Goal: Information Seeking & Learning: Find specific fact

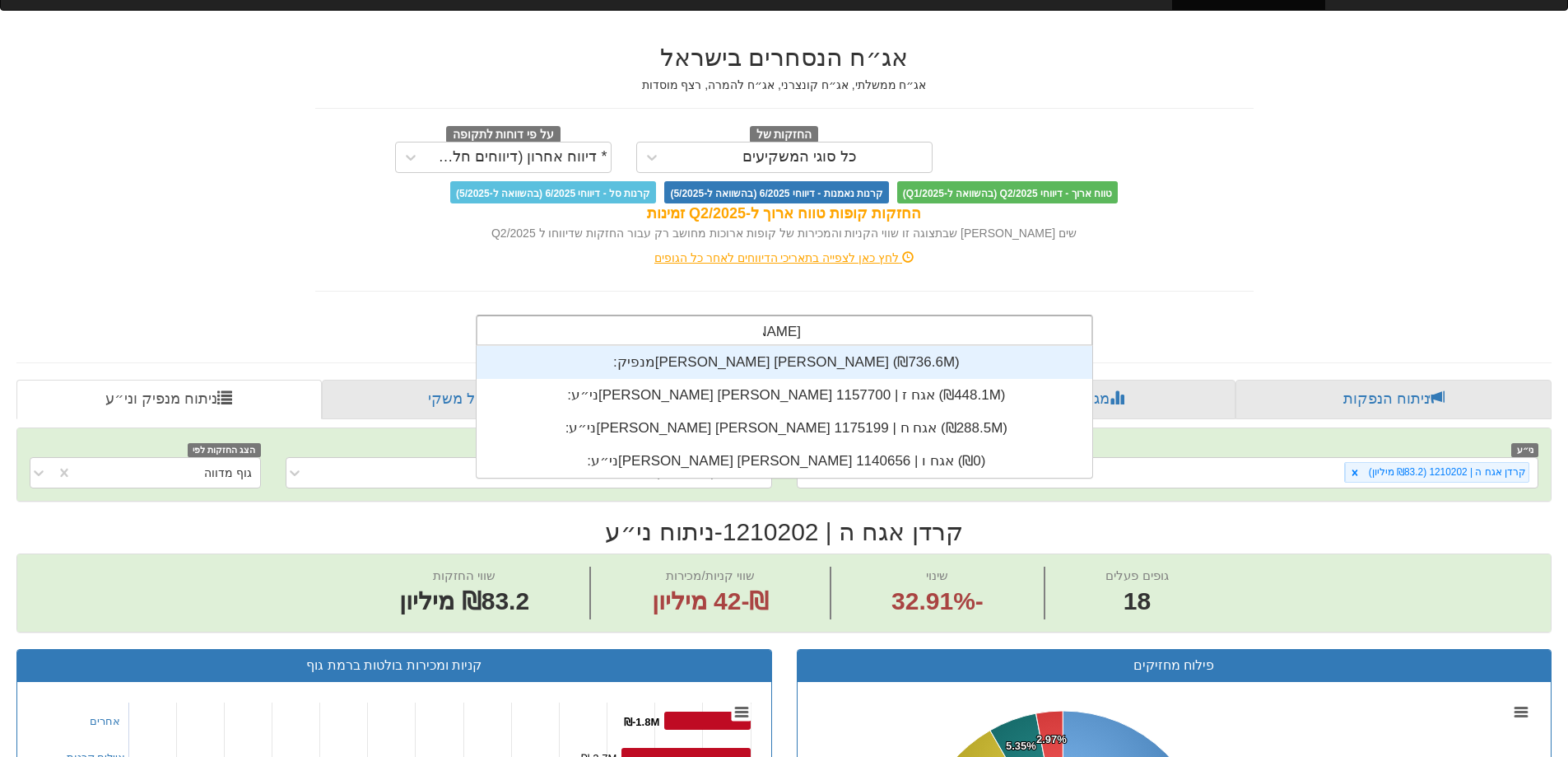
scroll to position [132, 0]
type input "[PERSON_NAME] [PERSON_NAME]"
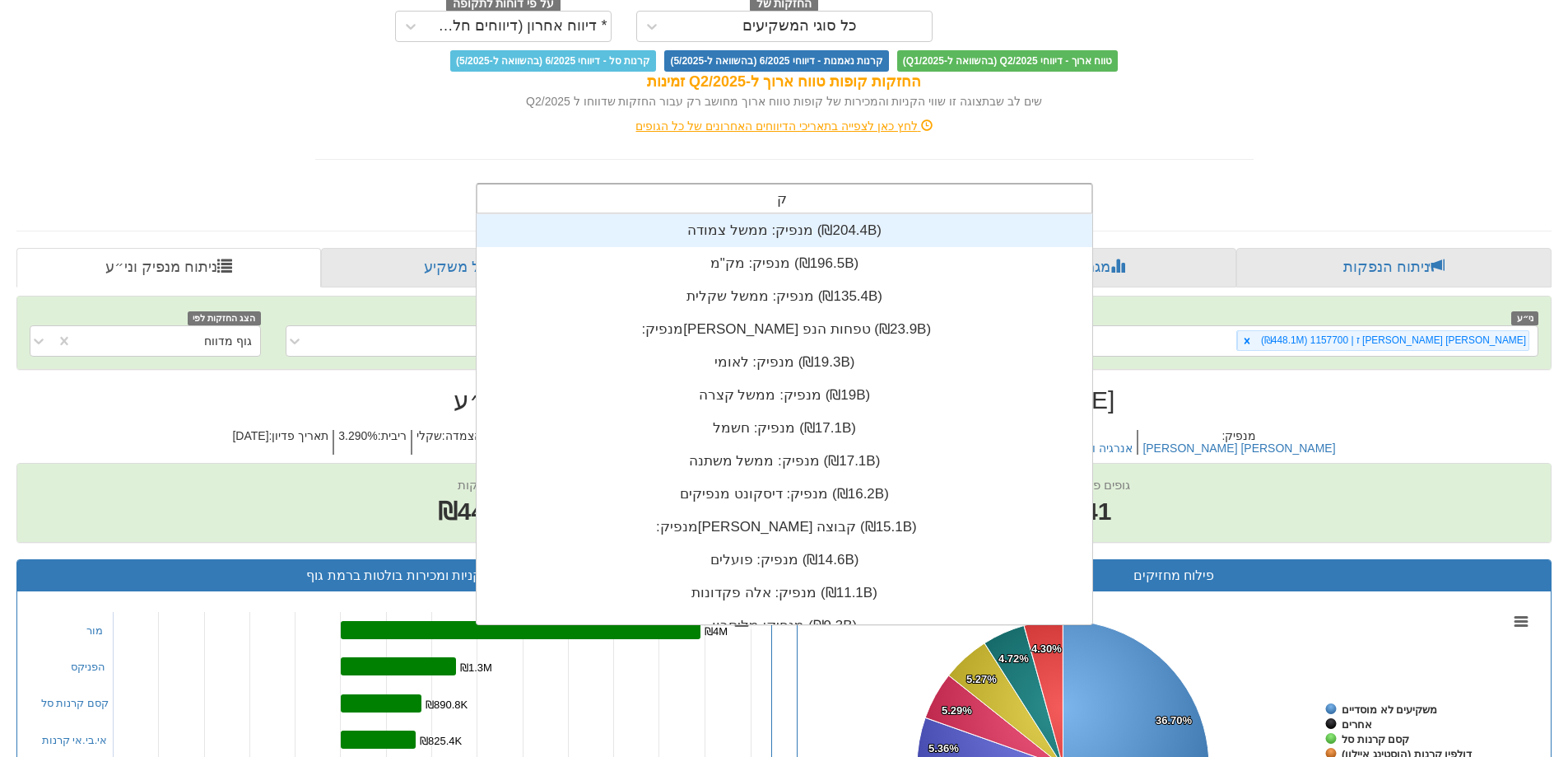
scroll to position [13, 0]
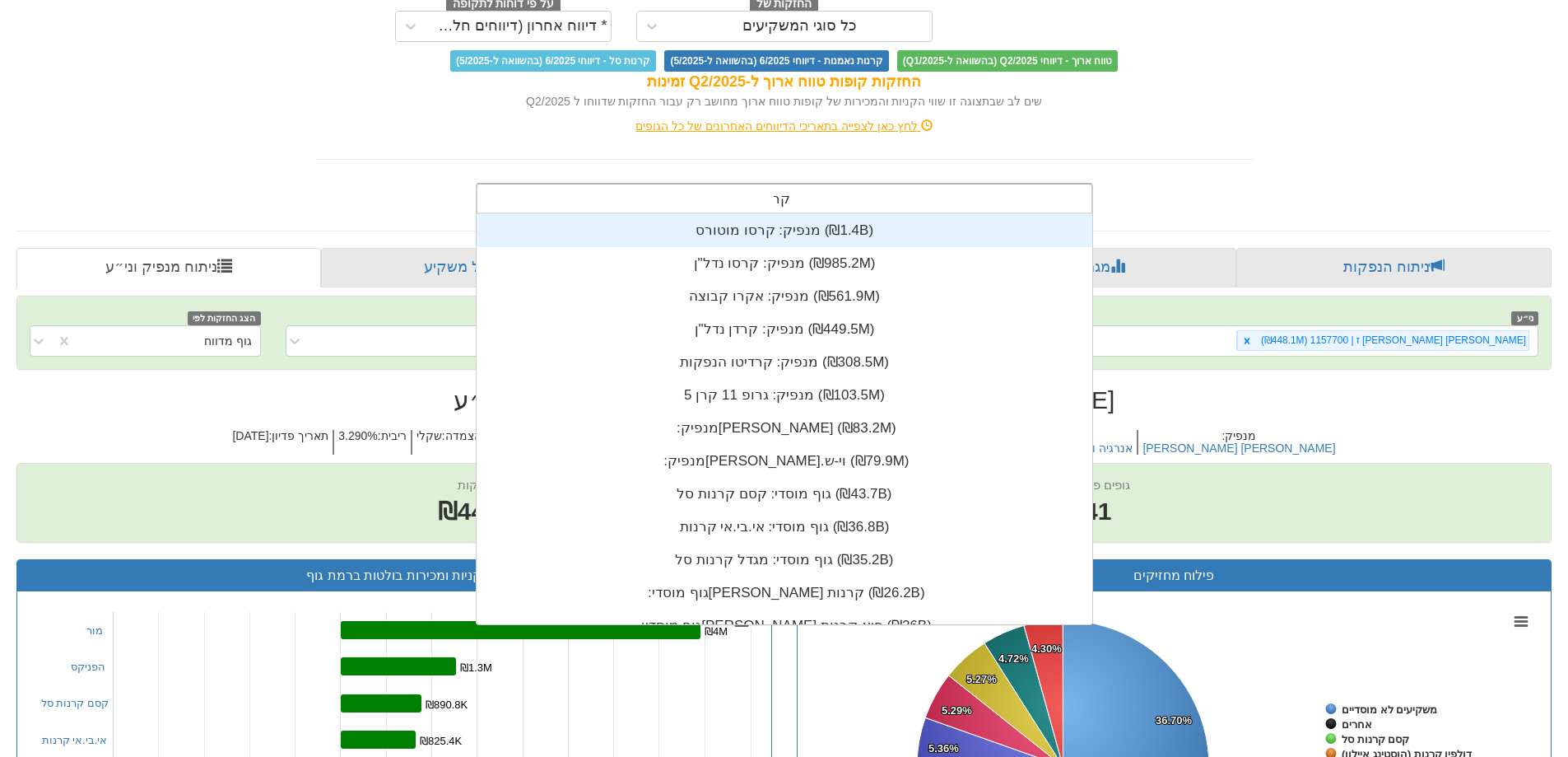
type input "קרדן"
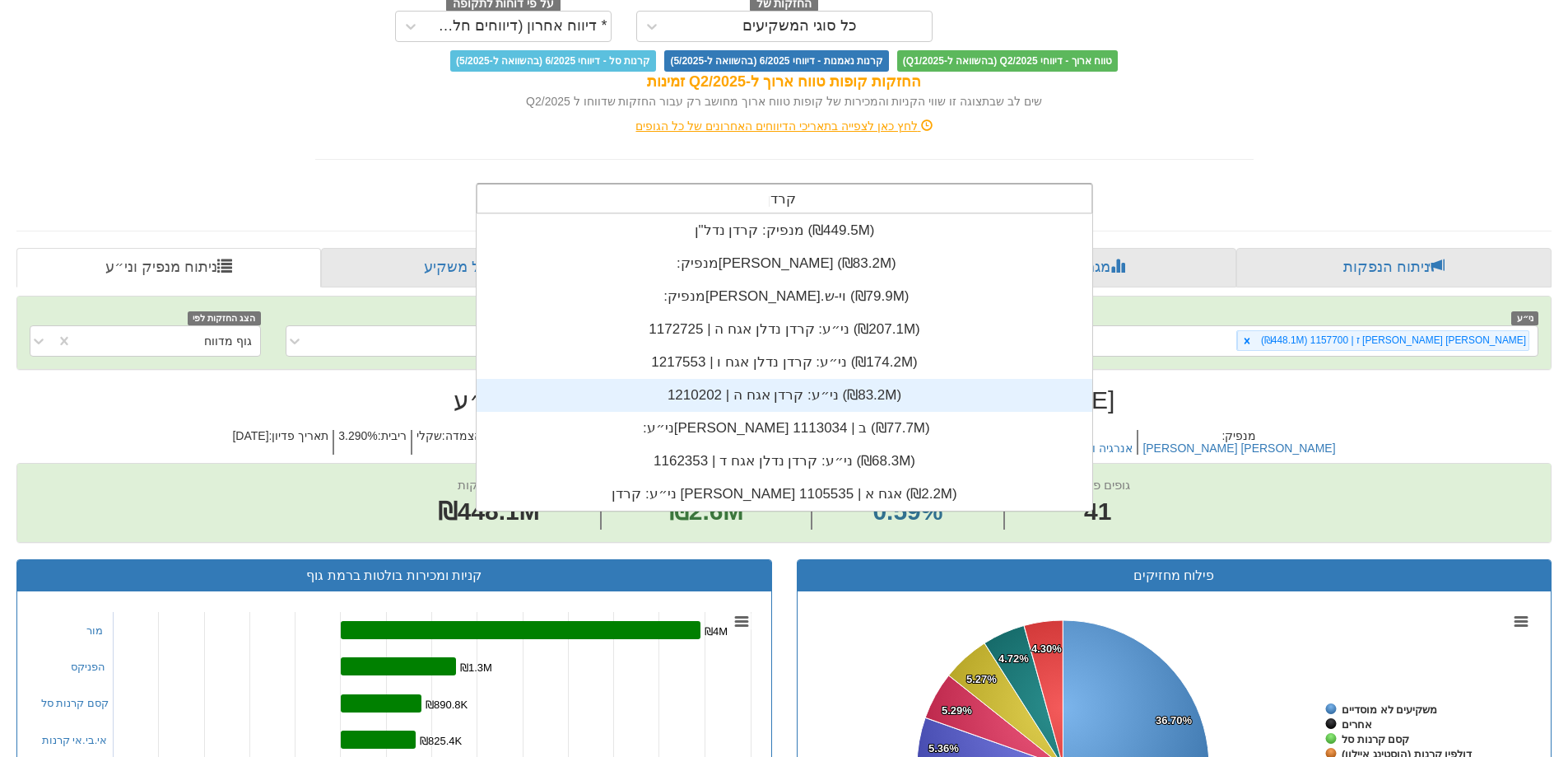
click at [822, 405] on div "ני״ע: ‏קרדן אגח ה | 1210202 ‎(₪83.2M)‎" at bounding box center [784, 396] width 616 height 33
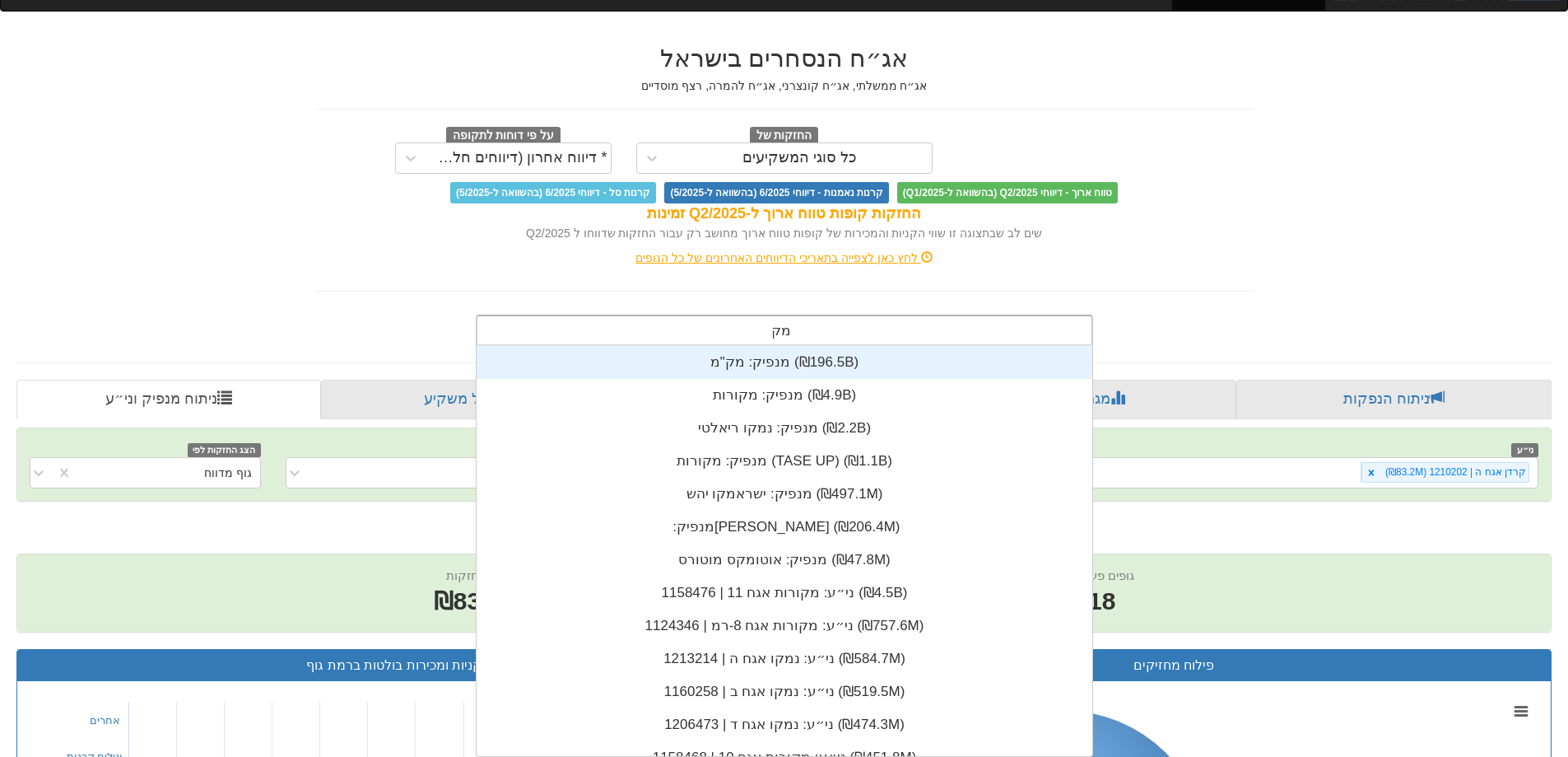
type input "מקורו"
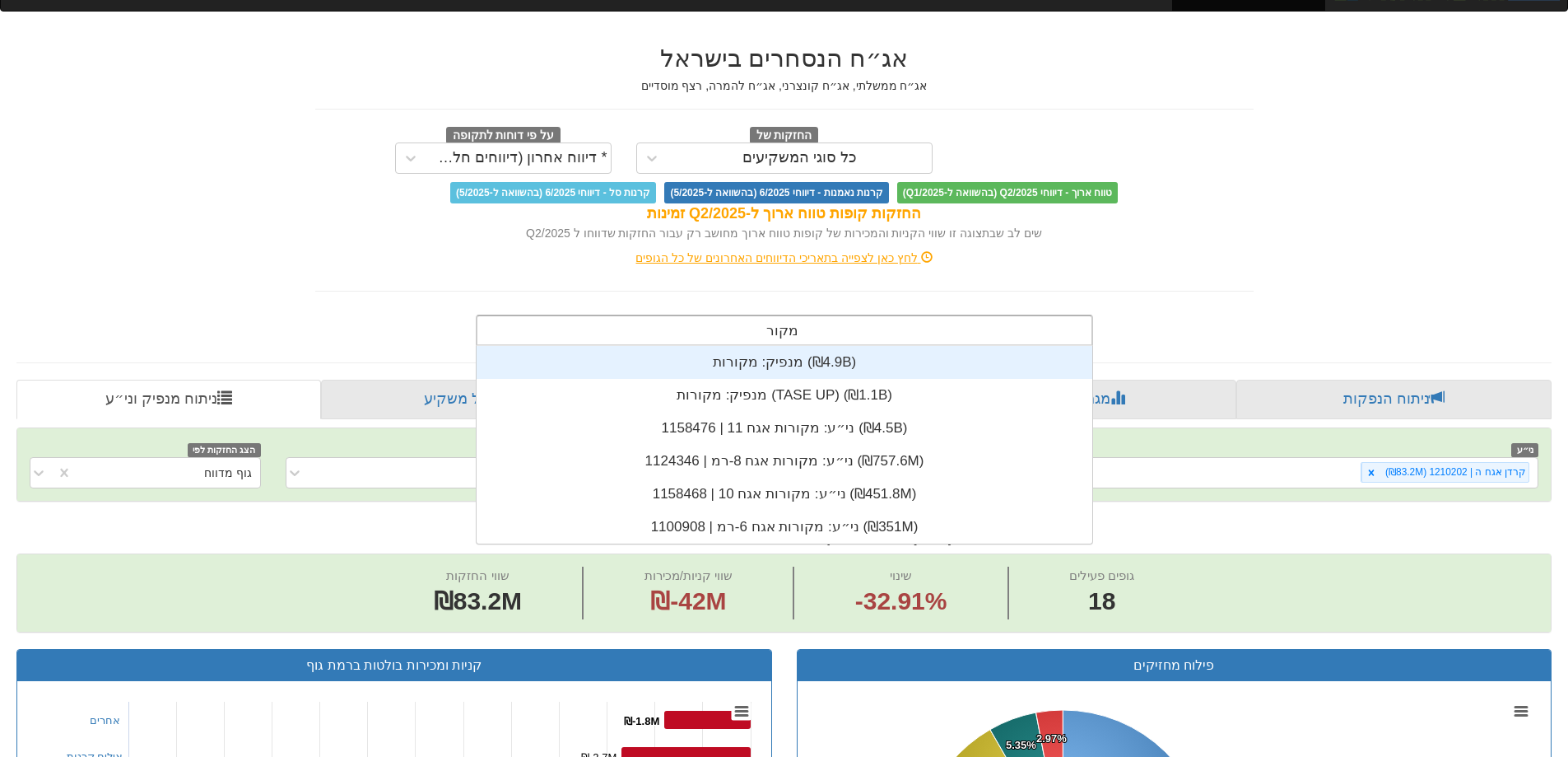
scroll to position [197, 0]
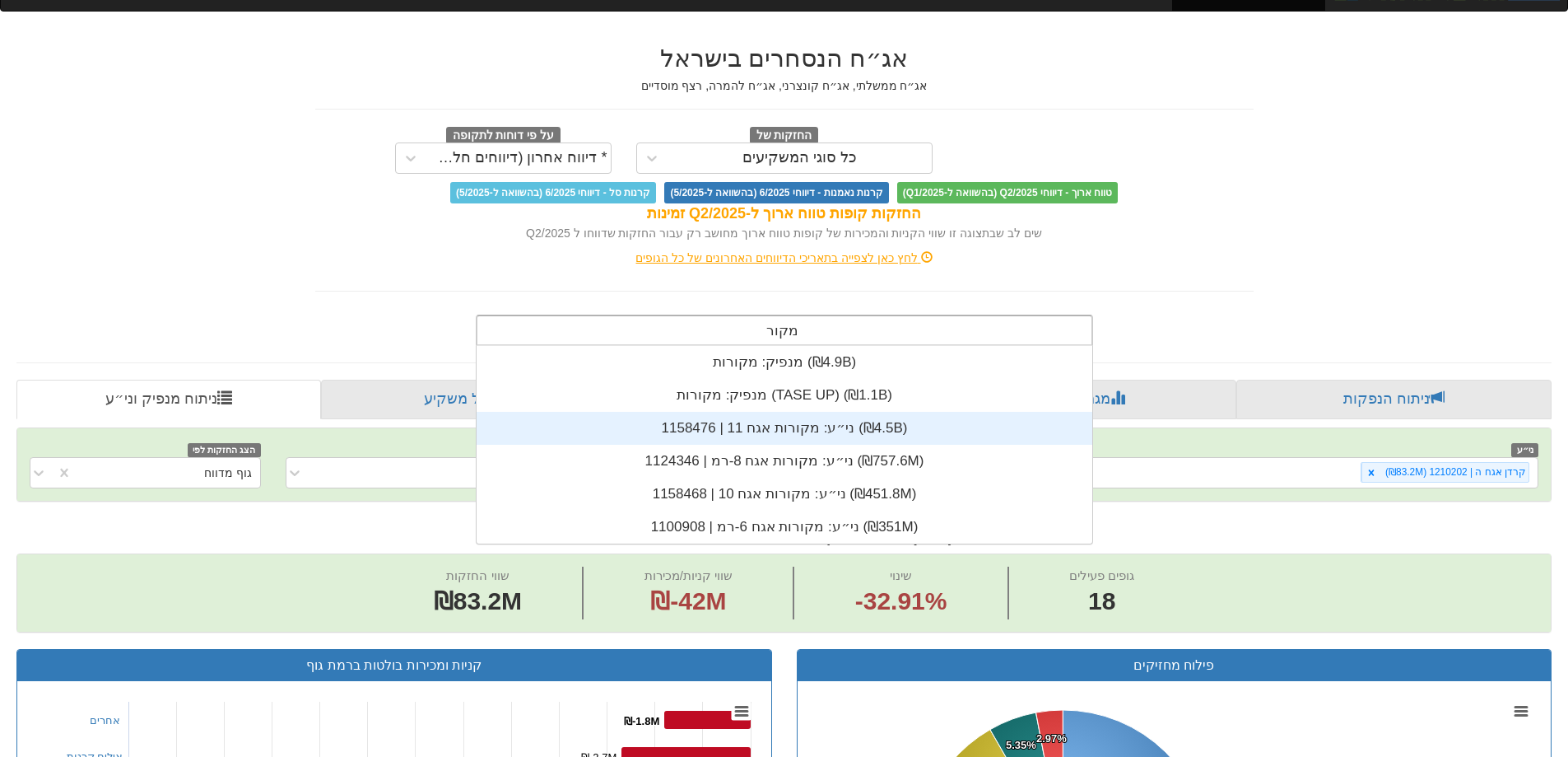
click at [773, 425] on div "ני״ע: ‏מקורות אגח 11 | 1158476 ‎(₪4.5B)‎" at bounding box center [784, 428] width 616 height 33
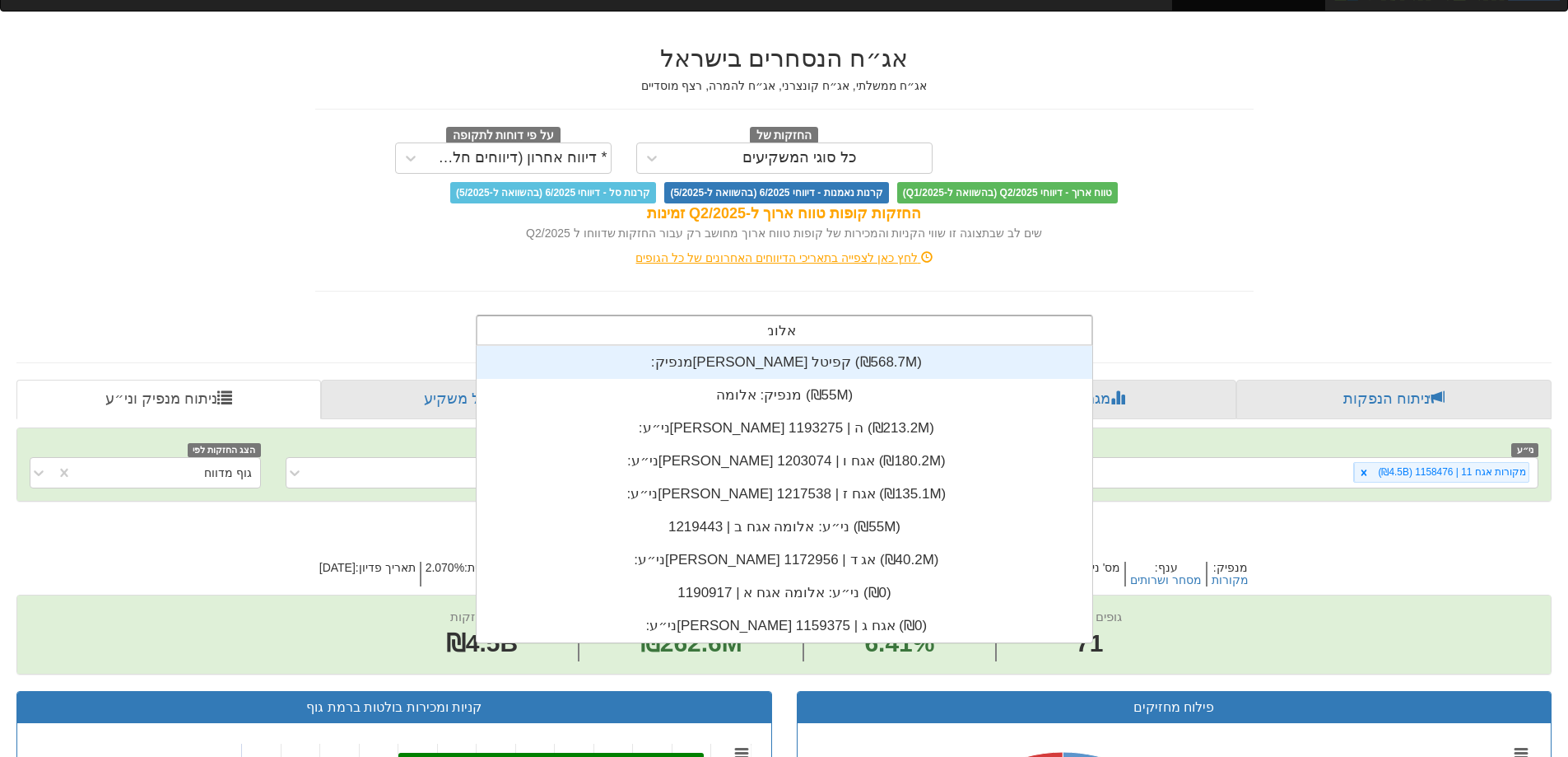
type input "אלומי"
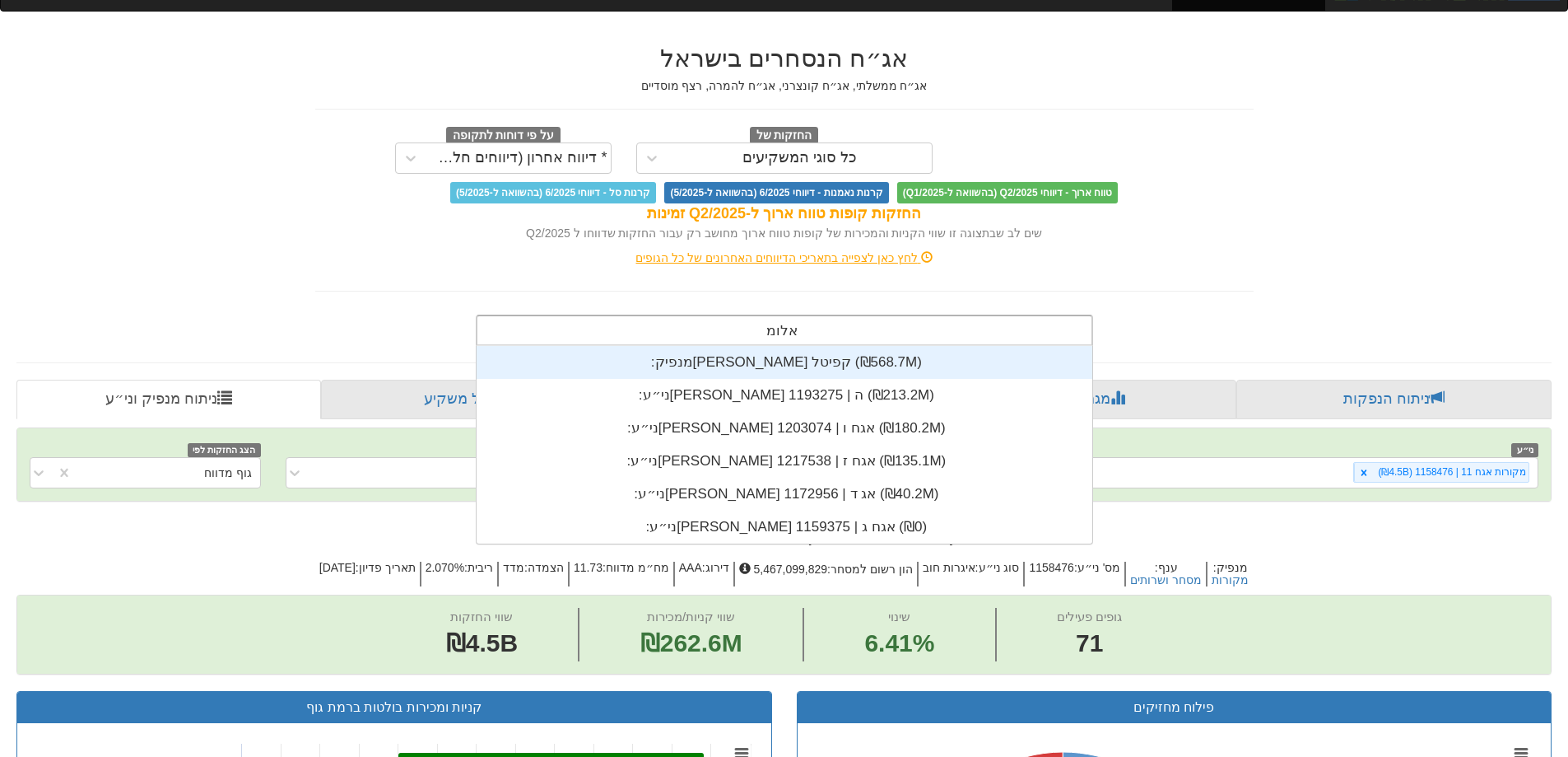
scroll to position [197, 0]
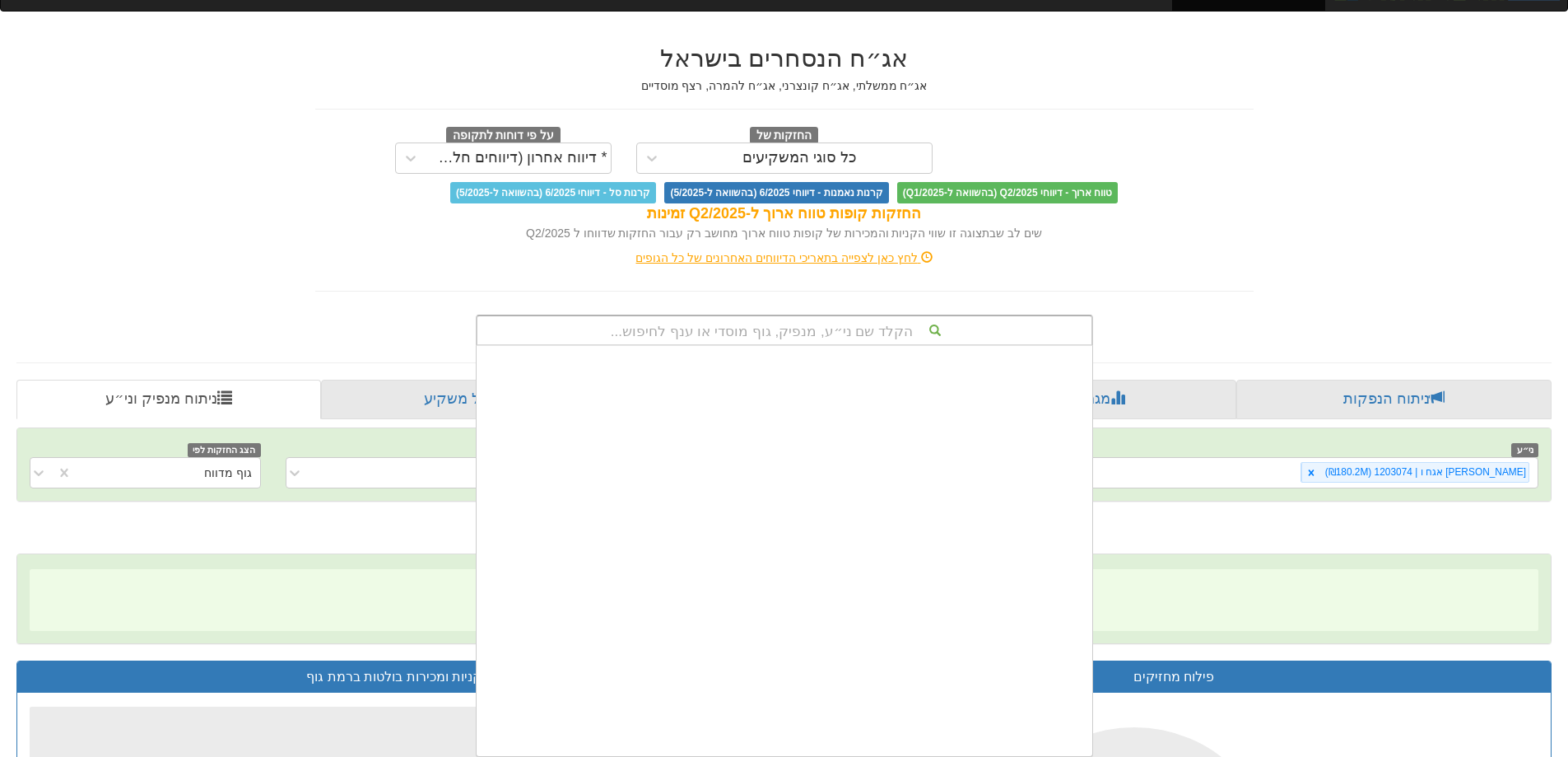
scroll to position [410, 0]
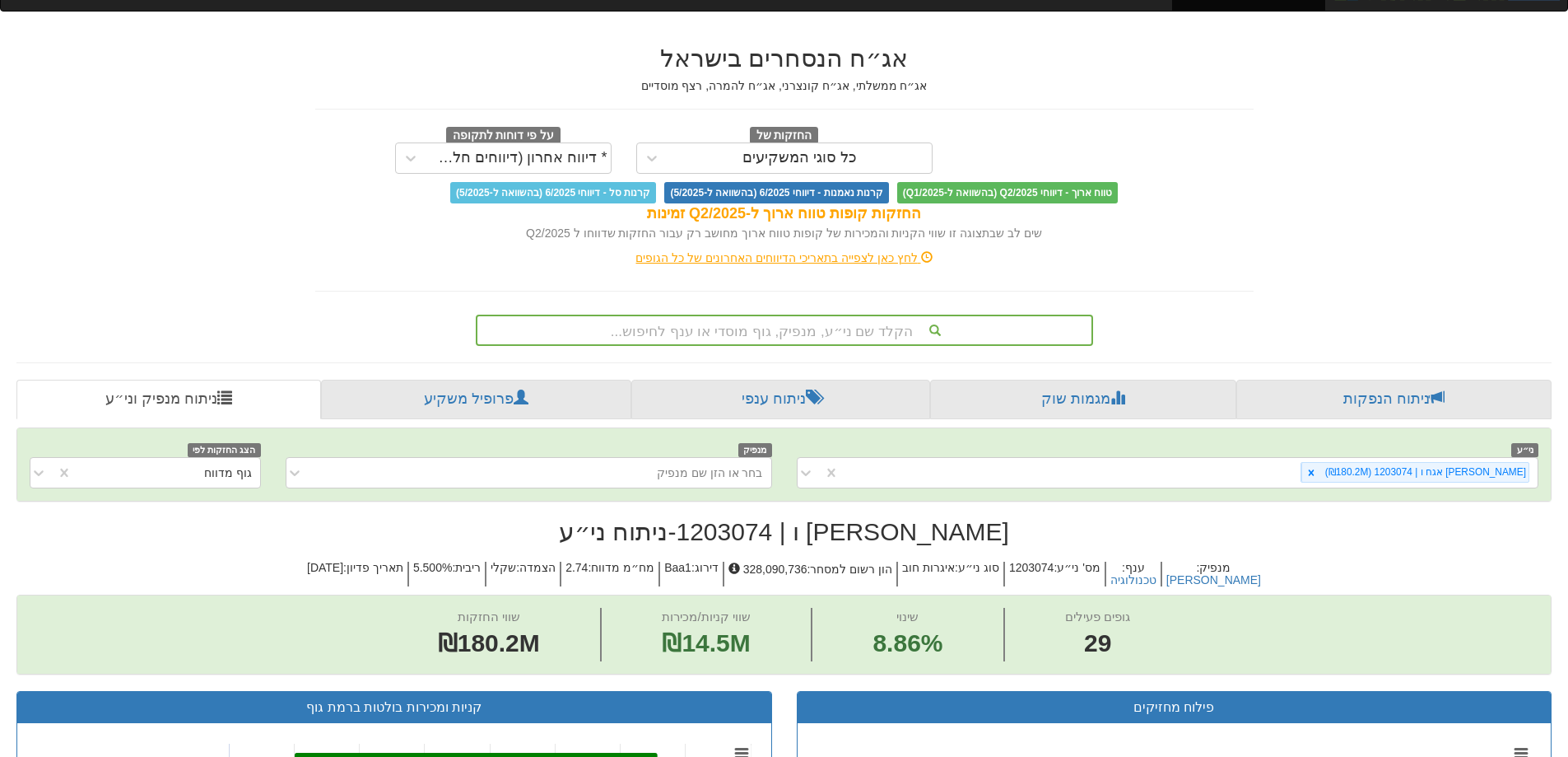
click at [1014, 215] on div "החזקות קופות טווח ארוך ל-Q2/2025 זמינות" at bounding box center [784, 214] width 938 height 21
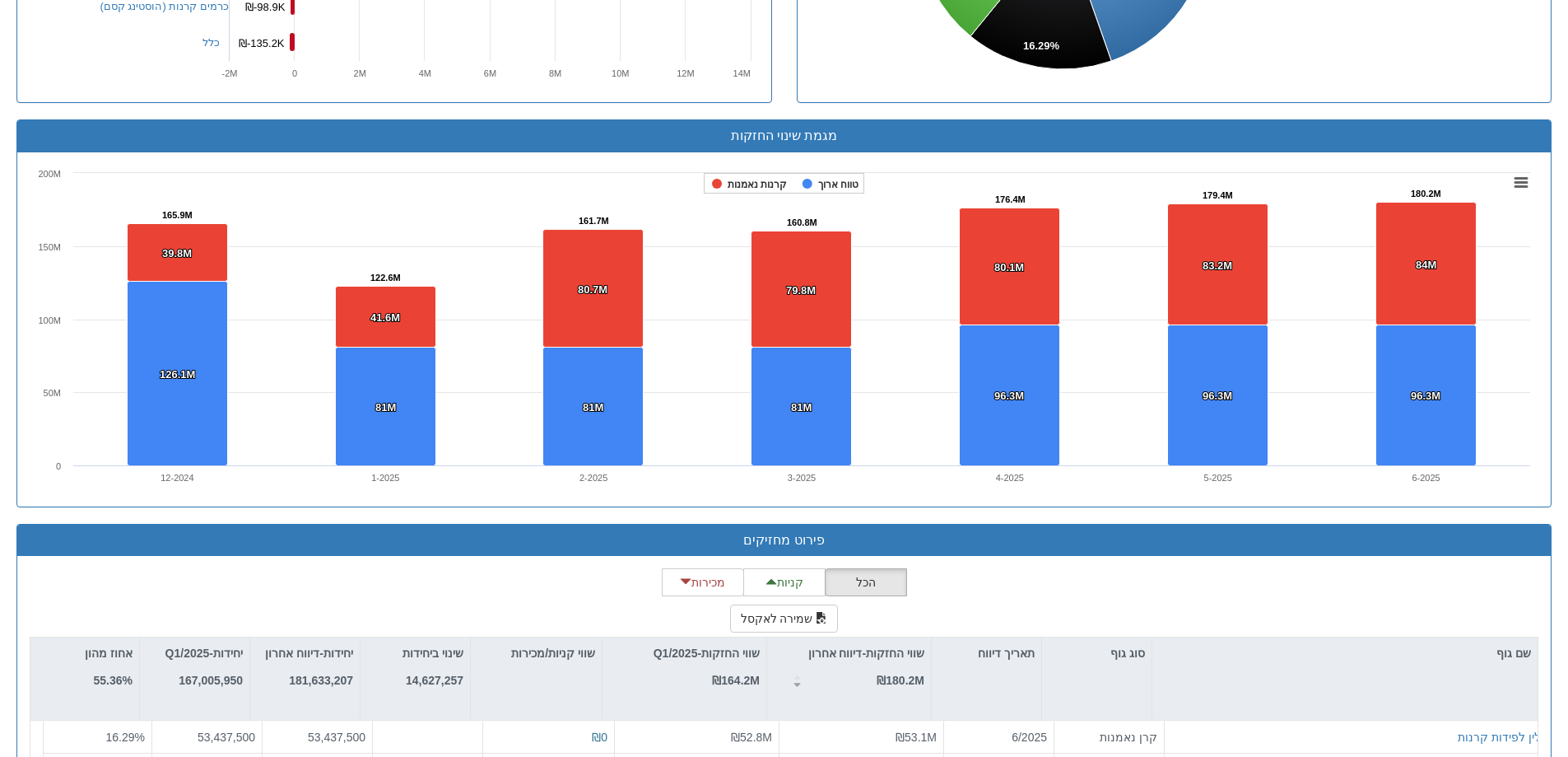
scroll to position [1249, 0]
